Goal: Book appointment/travel/reservation

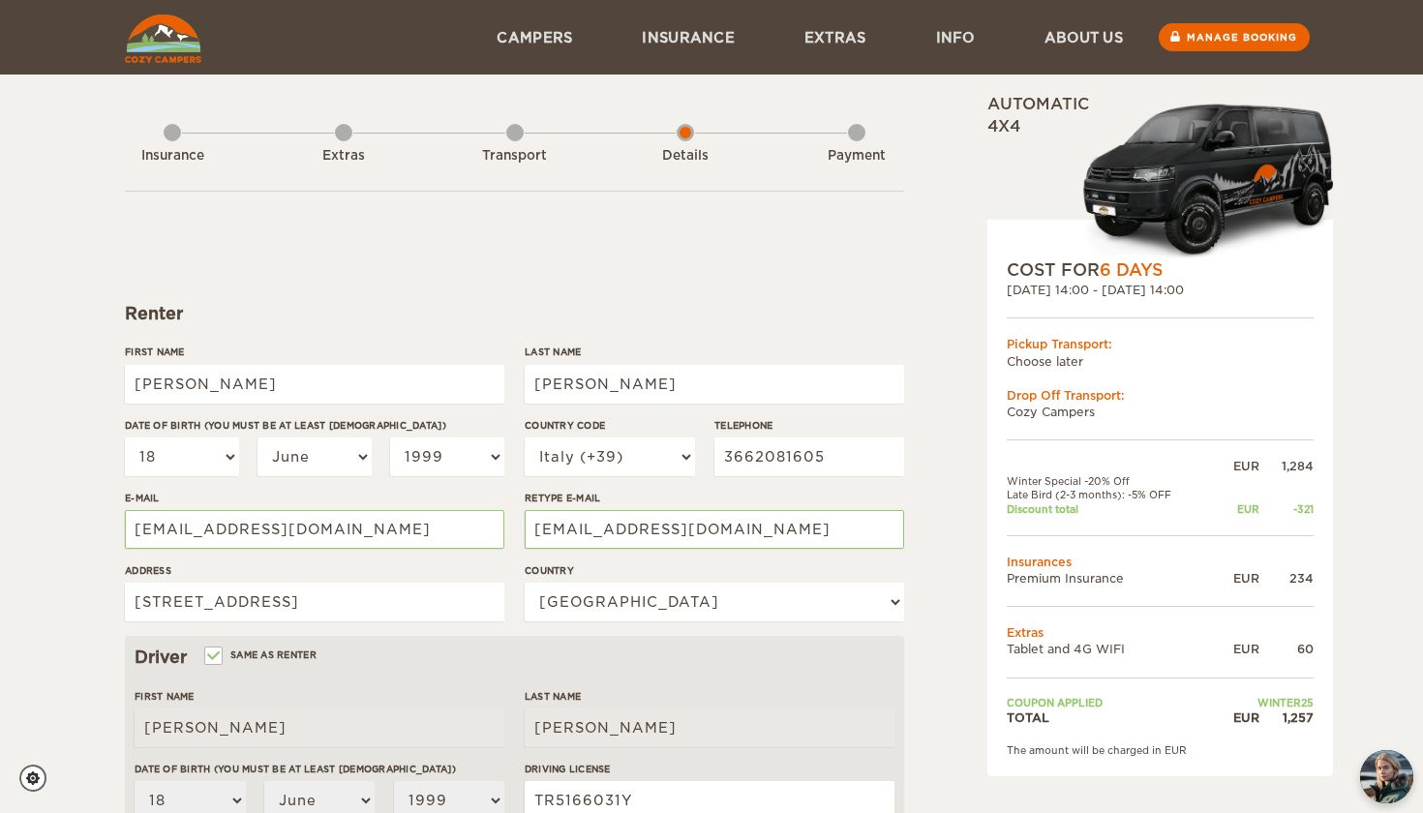
select select "18"
select select "06"
select select "1999"
select select "39"
select select "101"
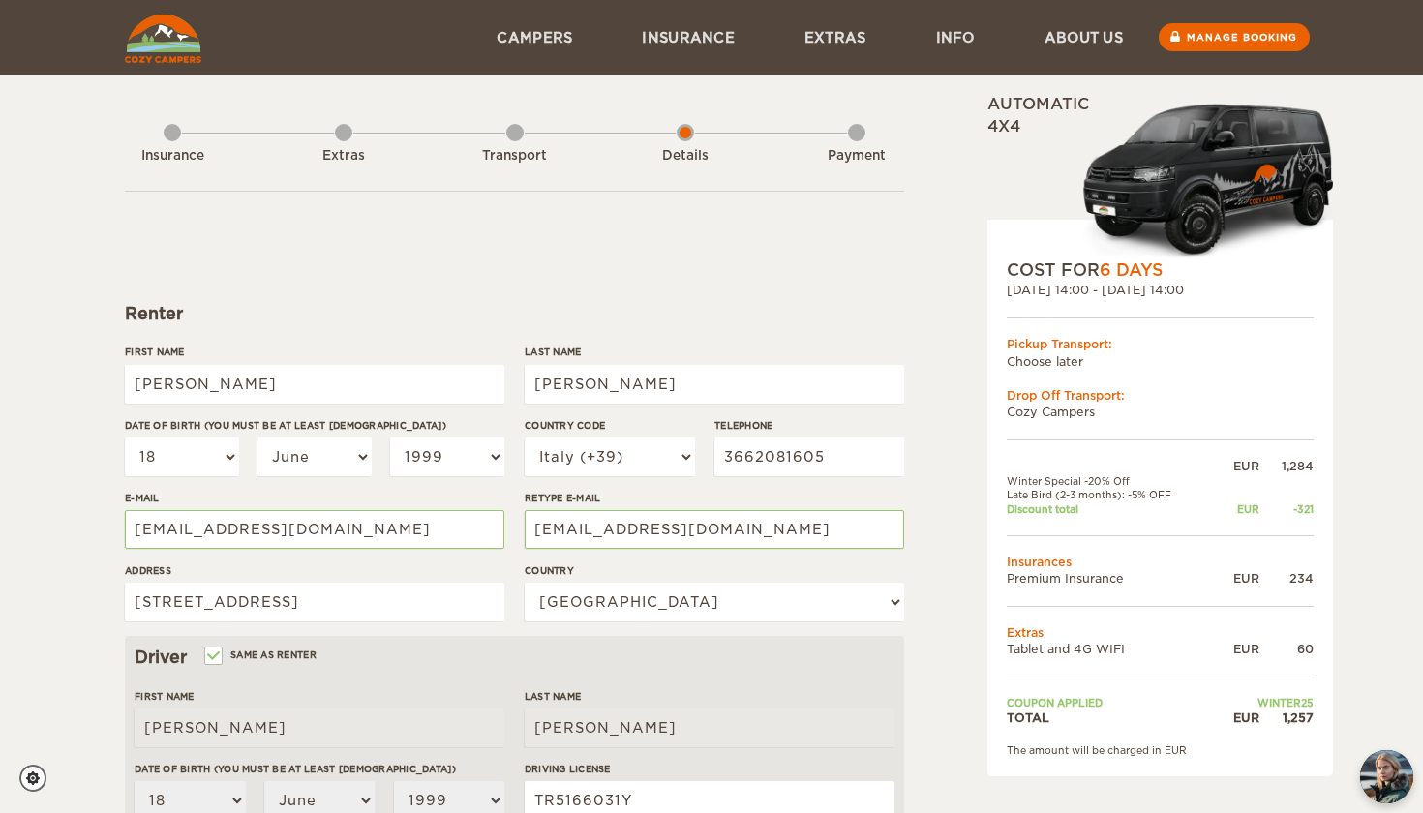
select select "18"
select select "06"
select select "1999"
select select "2"
click at [174, 38] on img at bounding box center [163, 39] width 76 height 48
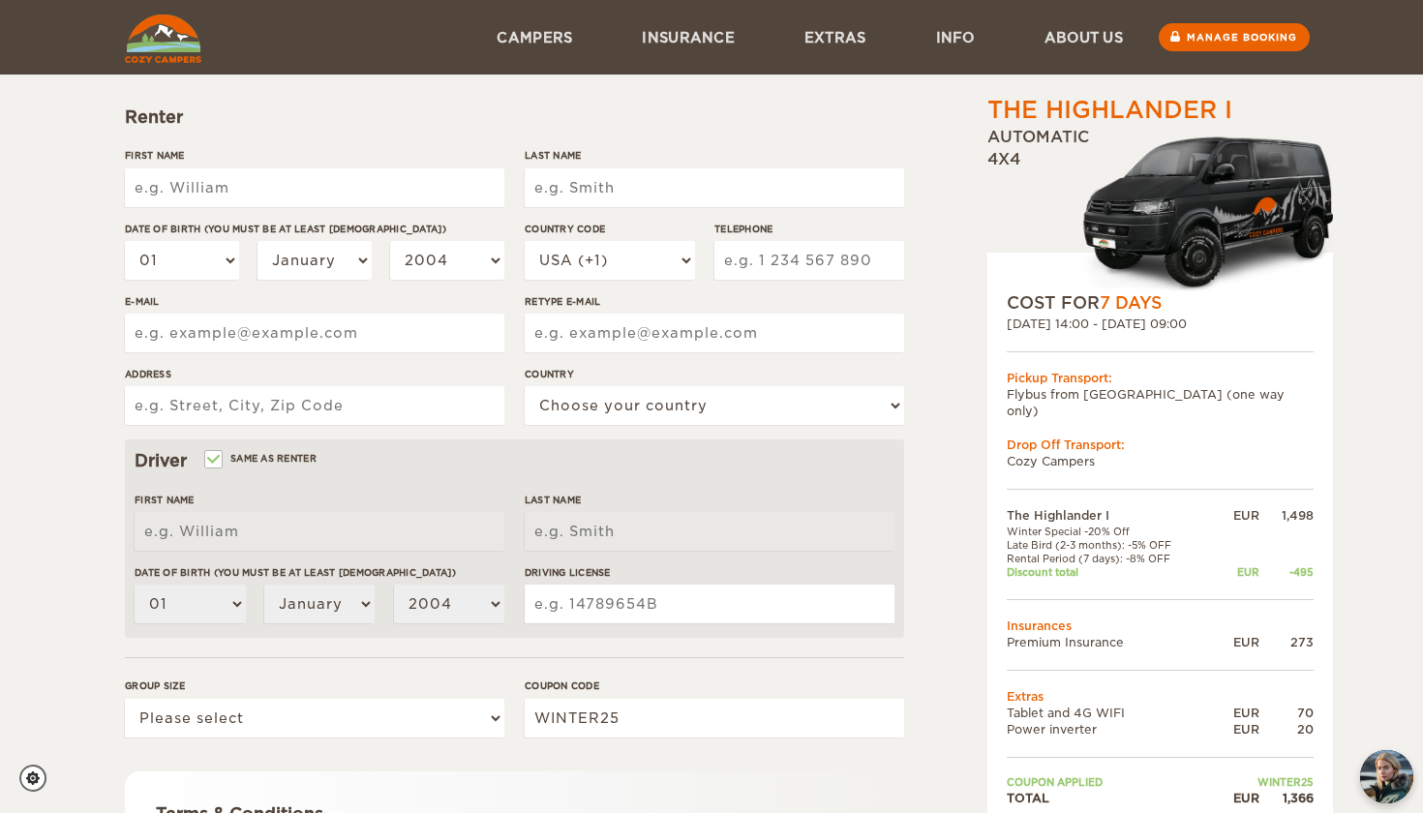
scroll to position [168, 0]
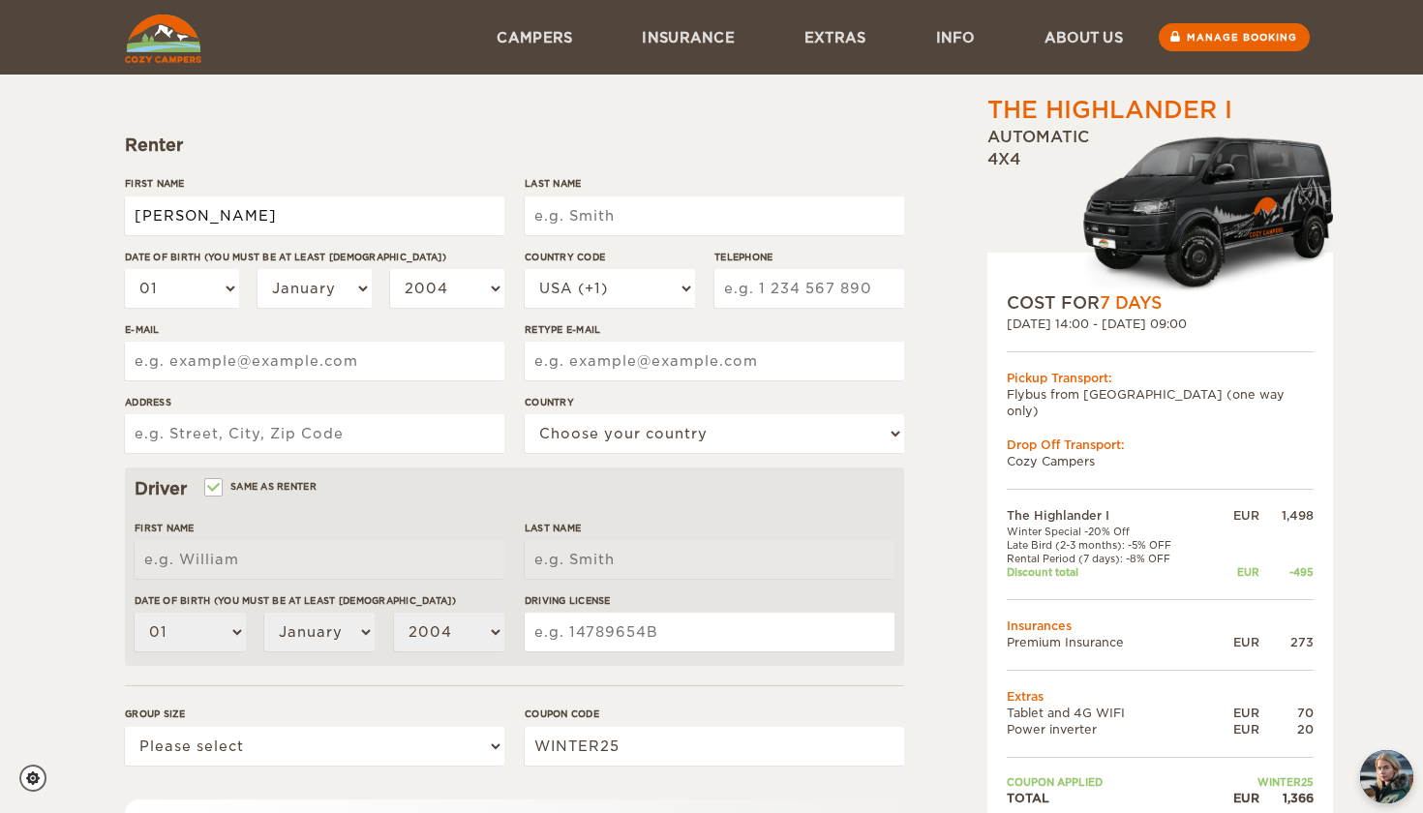
type input "[PERSON_NAME]"
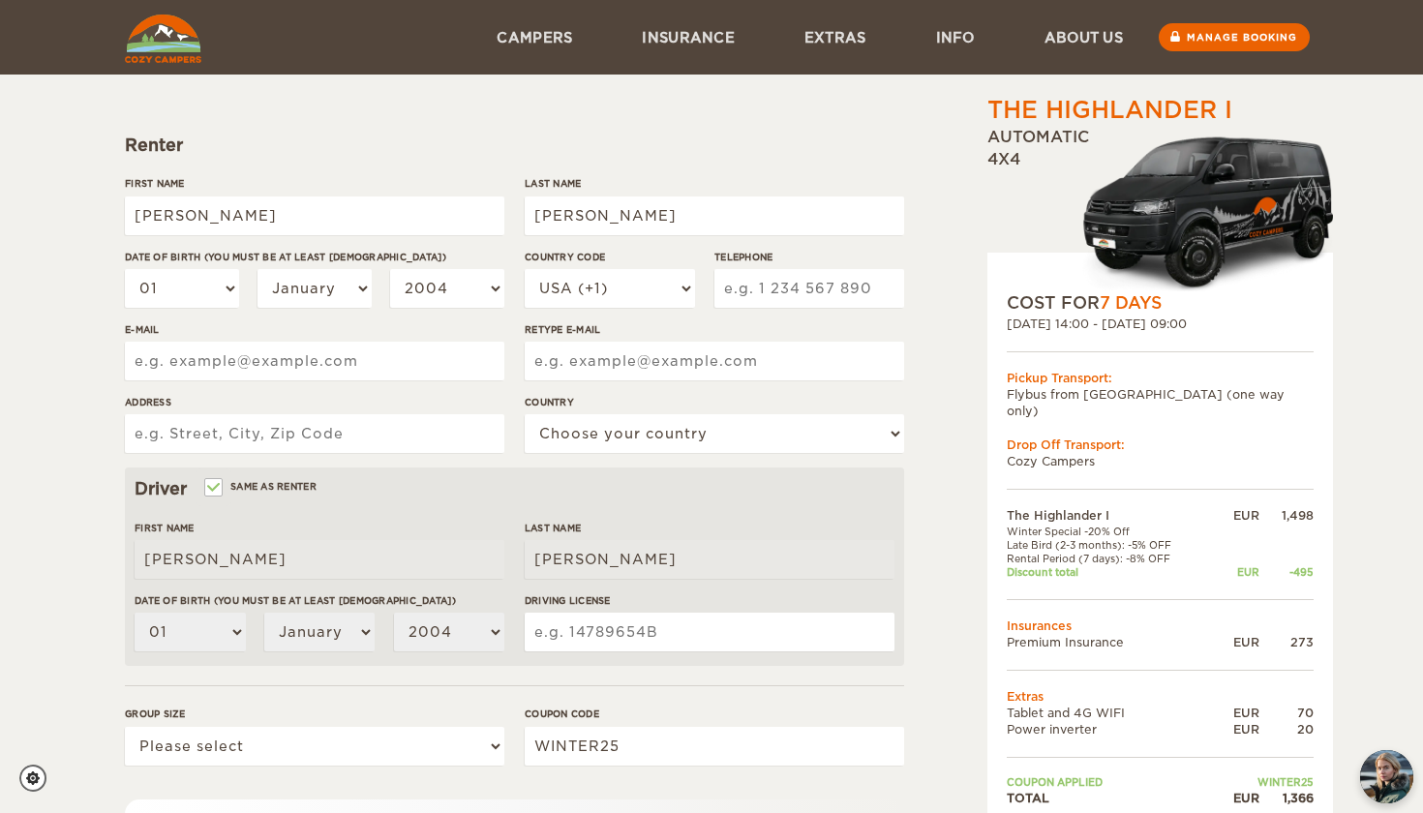
type input "[EMAIL_ADDRESS][DOMAIN_NAME]"
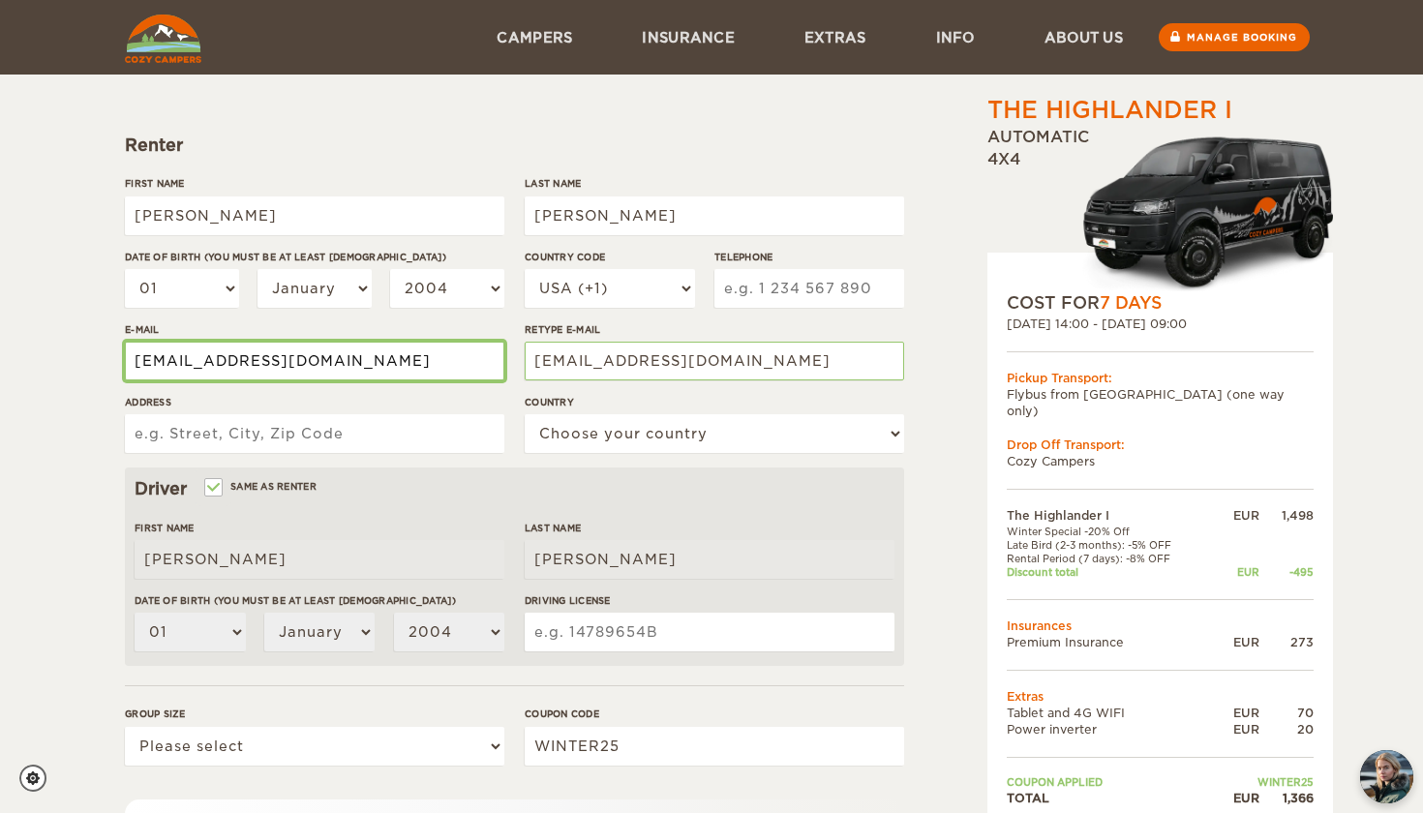
click at [276, 361] on input "[EMAIL_ADDRESS][DOMAIN_NAME]" at bounding box center [314, 361] width 379 height 39
type input "[EMAIL_ADDRESS][DOMAIN_NAME]"
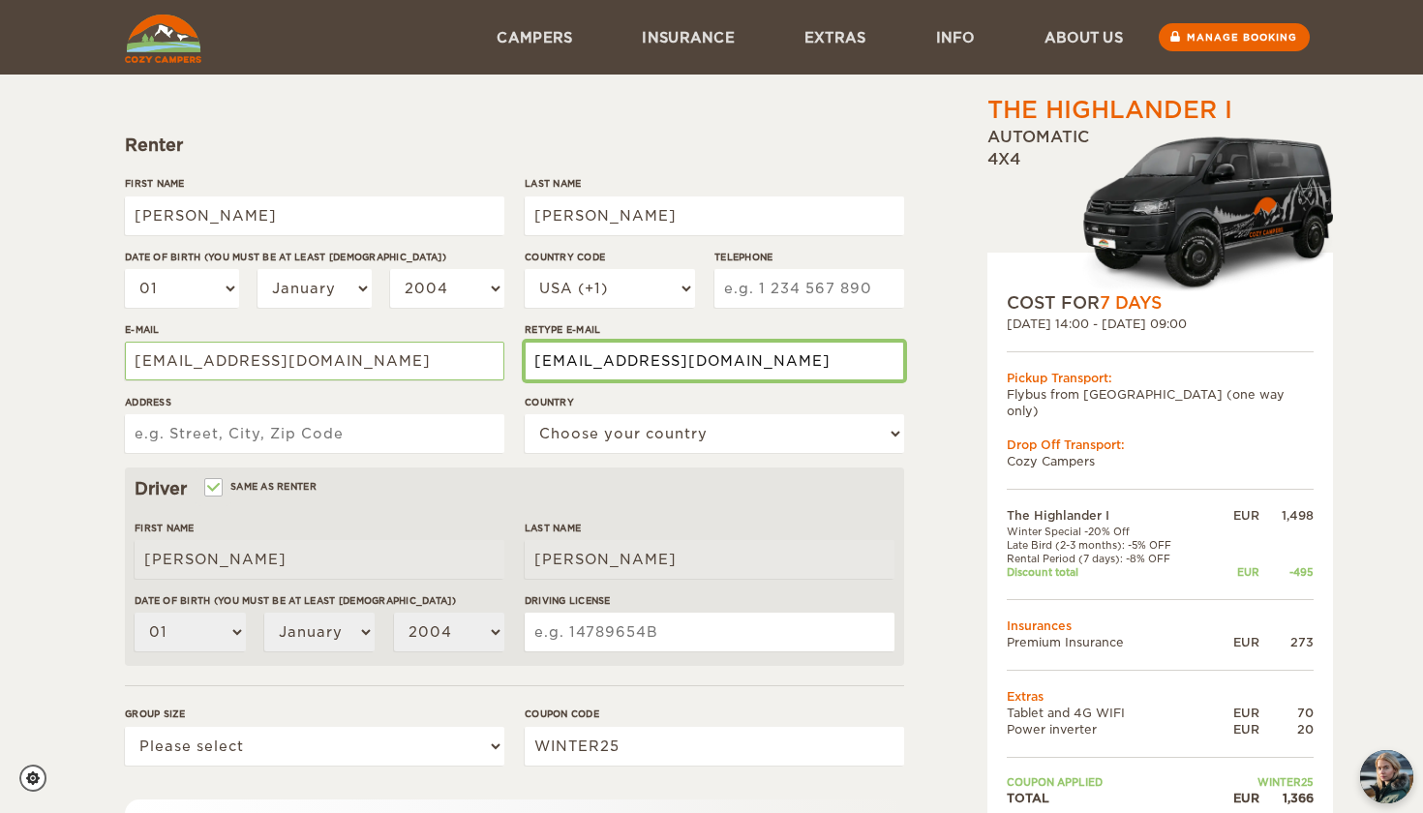
click at [670, 370] on input "gabrirapo18@yahoo.it" at bounding box center [714, 361] width 379 height 39
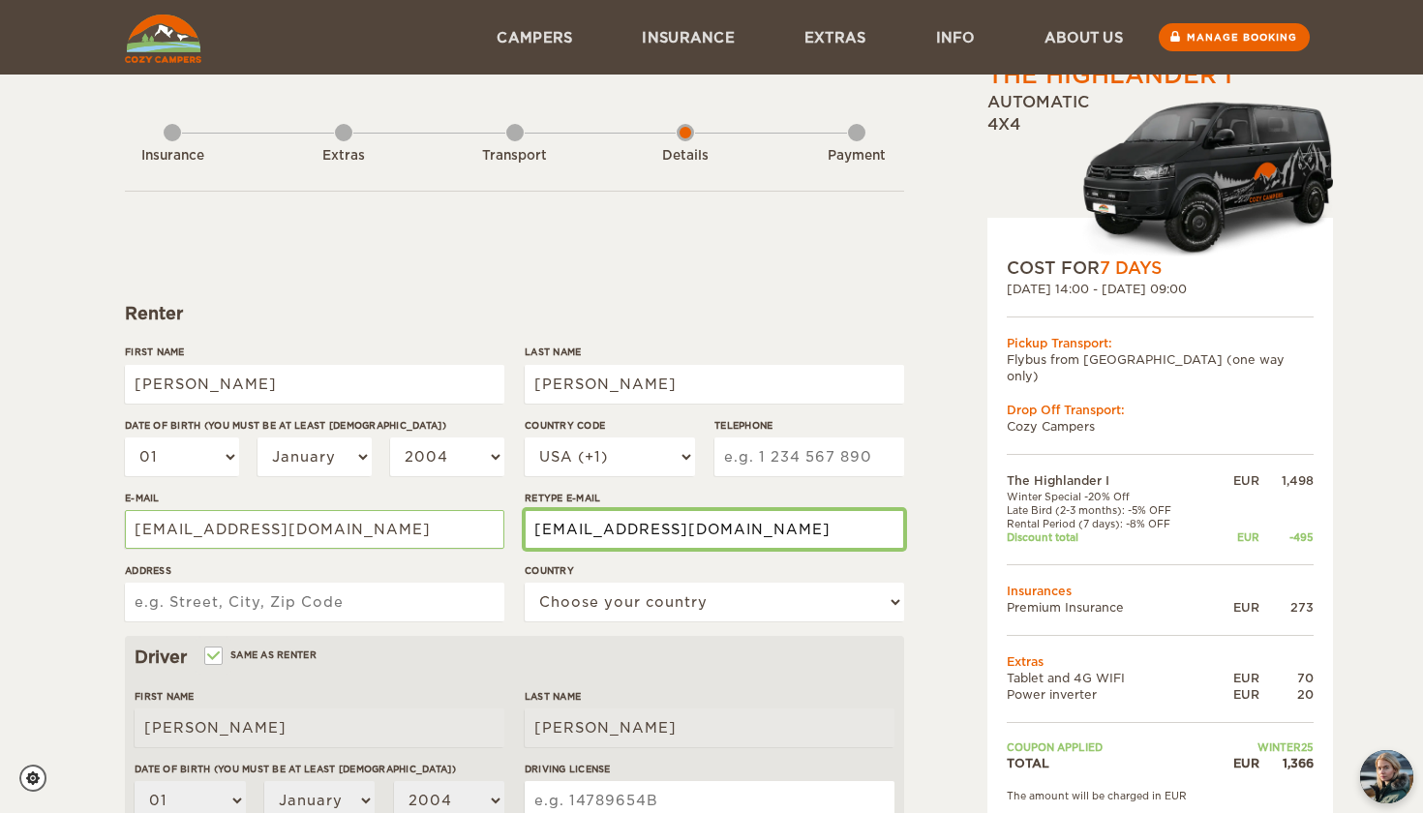
scroll to position [0, 0]
type input "gabrirapo18@gmail.com"
click at [348, 129] on div "Extras" at bounding box center [343, 151] width 17 height 77
click at [516, 131] on div "Transport" at bounding box center [514, 151] width 17 height 77
click at [500, 155] on div "Transport" at bounding box center [515, 156] width 106 height 18
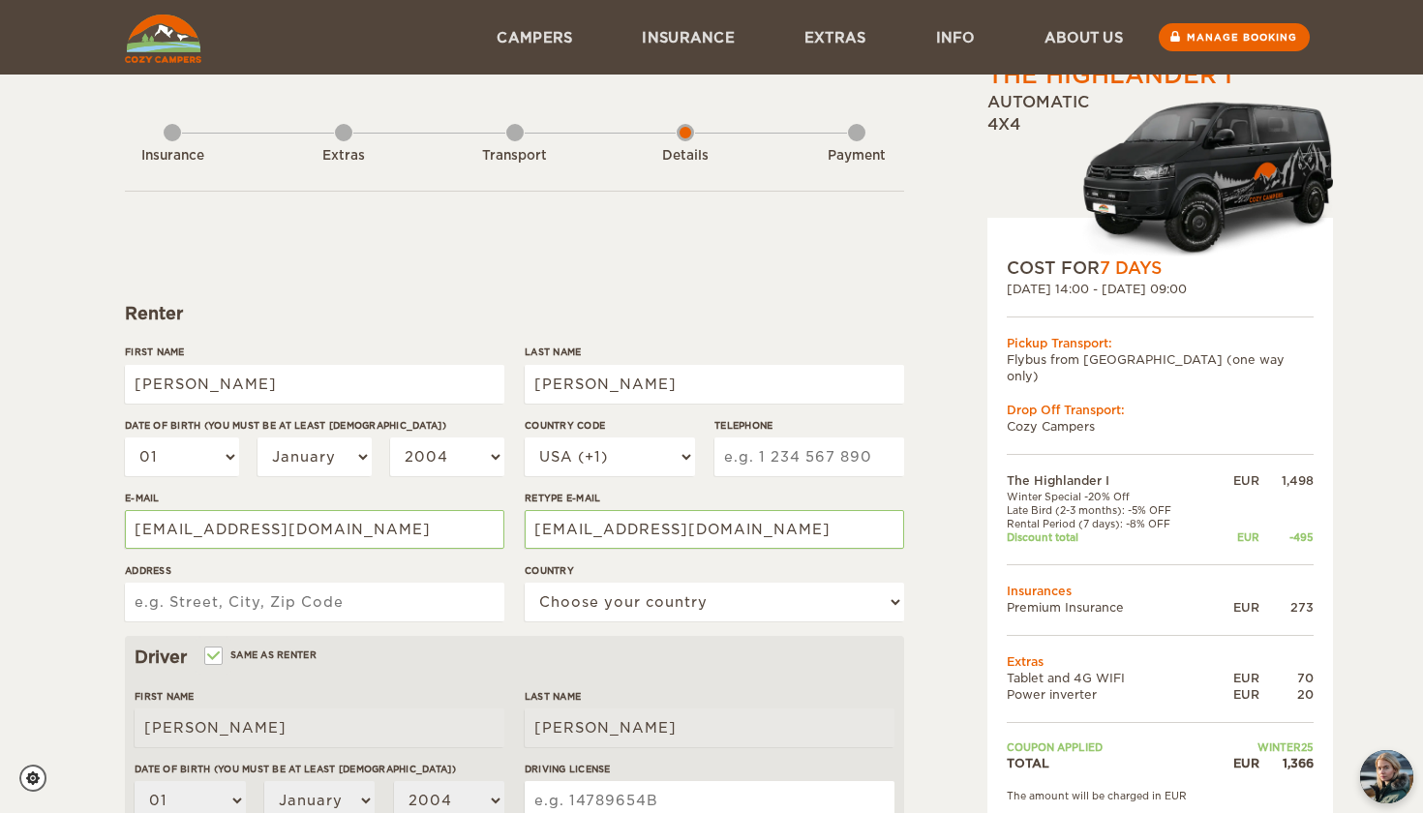
click at [163, 22] on img at bounding box center [163, 39] width 76 height 48
